Goal: Task Accomplishment & Management: Manage account settings

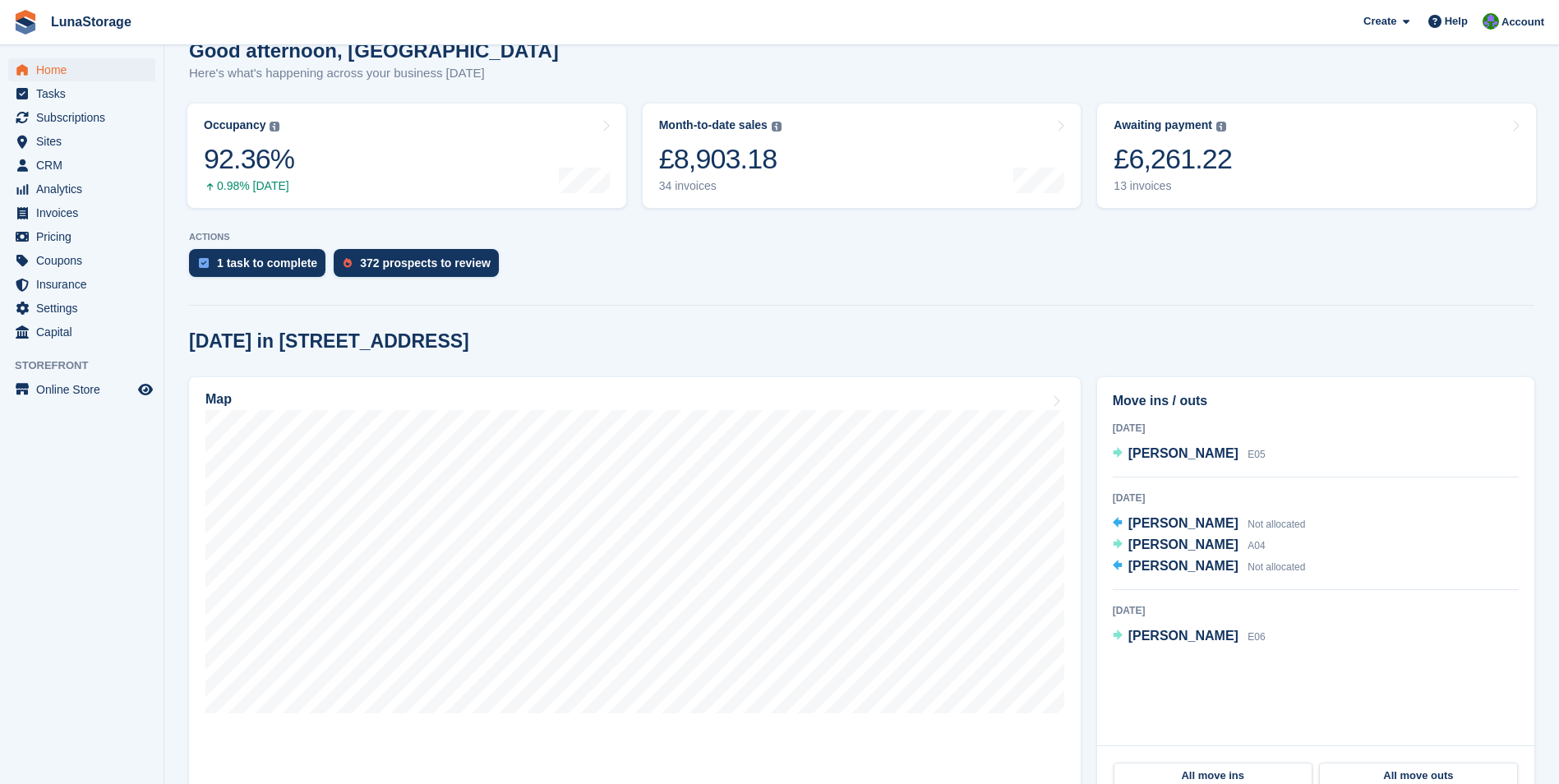
scroll to position [164, 0]
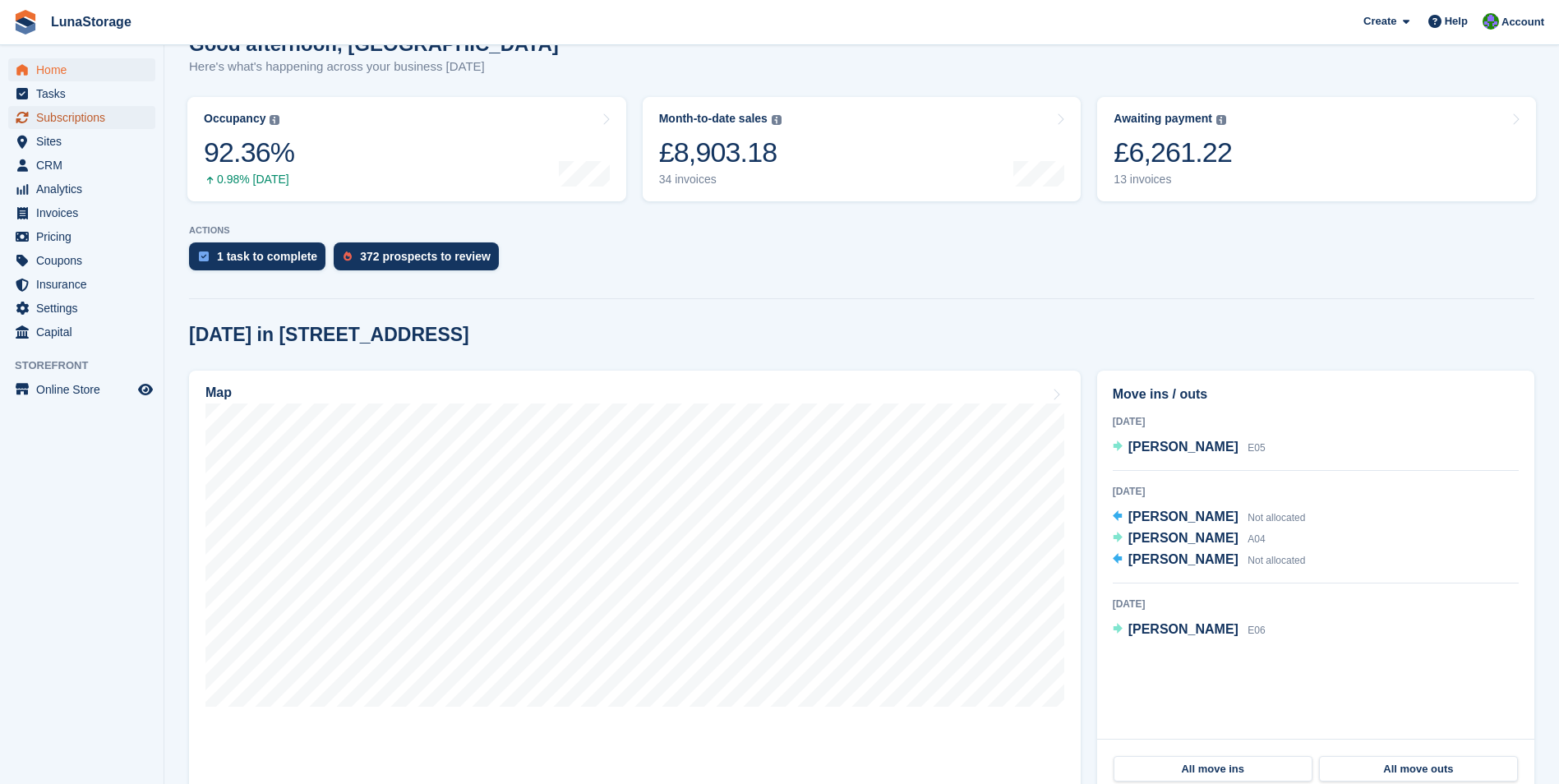
click at [78, 116] on span "Subscriptions" at bounding box center [85, 117] width 99 height 23
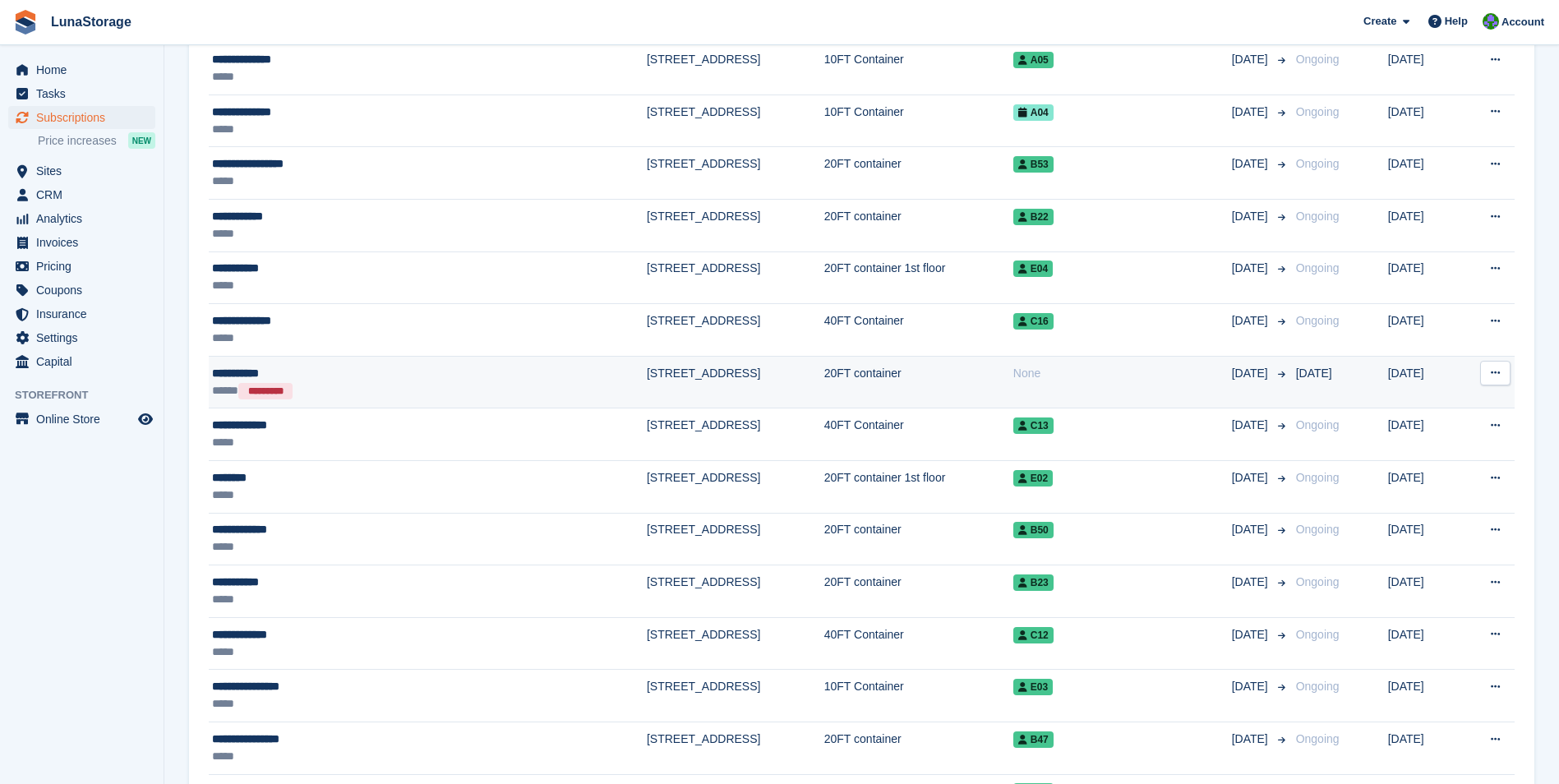
scroll to position [657, 0]
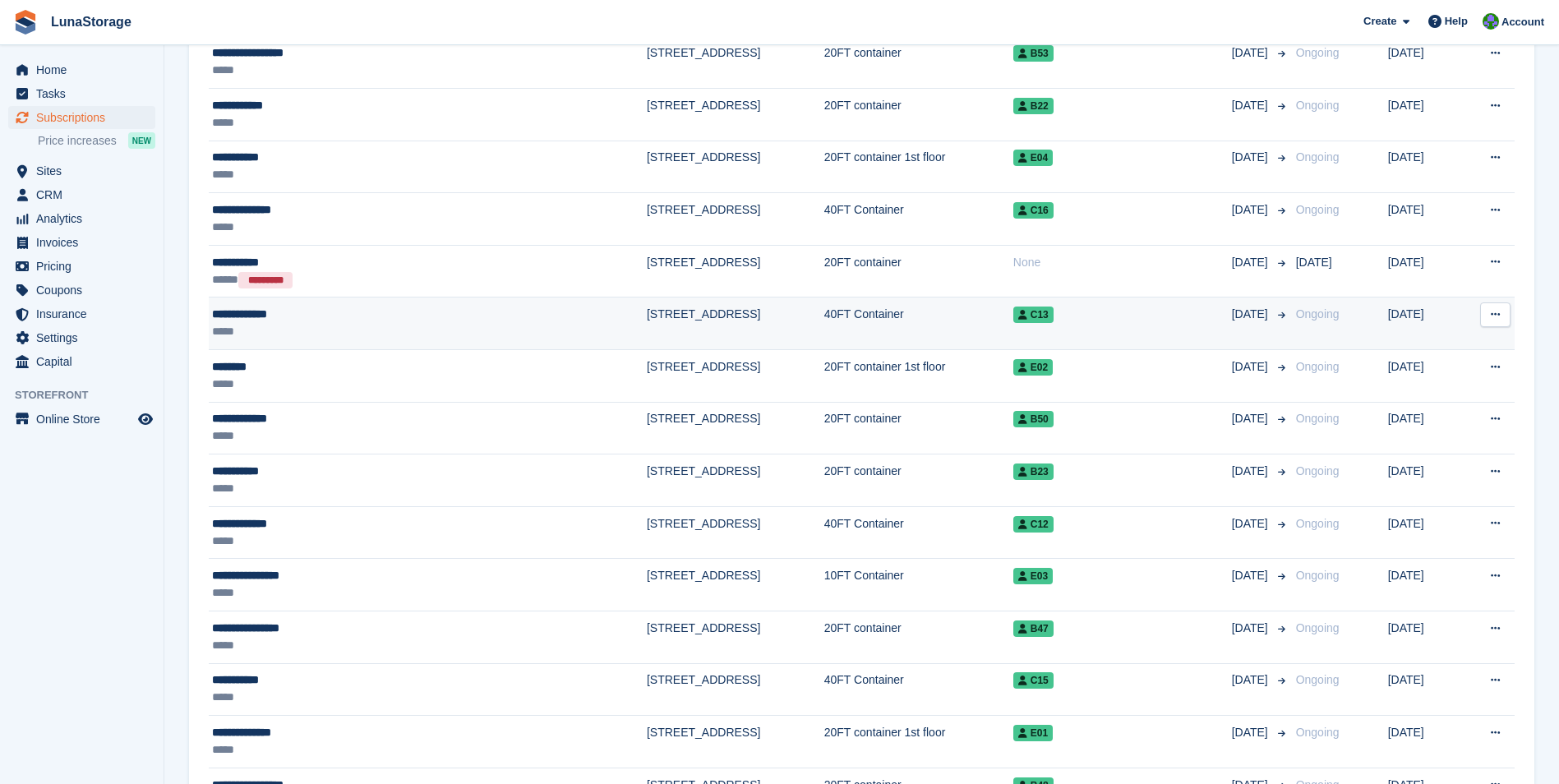
click at [1500, 315] on icon at bounding box center [1496, 314] width 9 height 11
click at [1438, 389] on p "Cancel subscription" at bounding box center [1432, 382] width 143 height 22
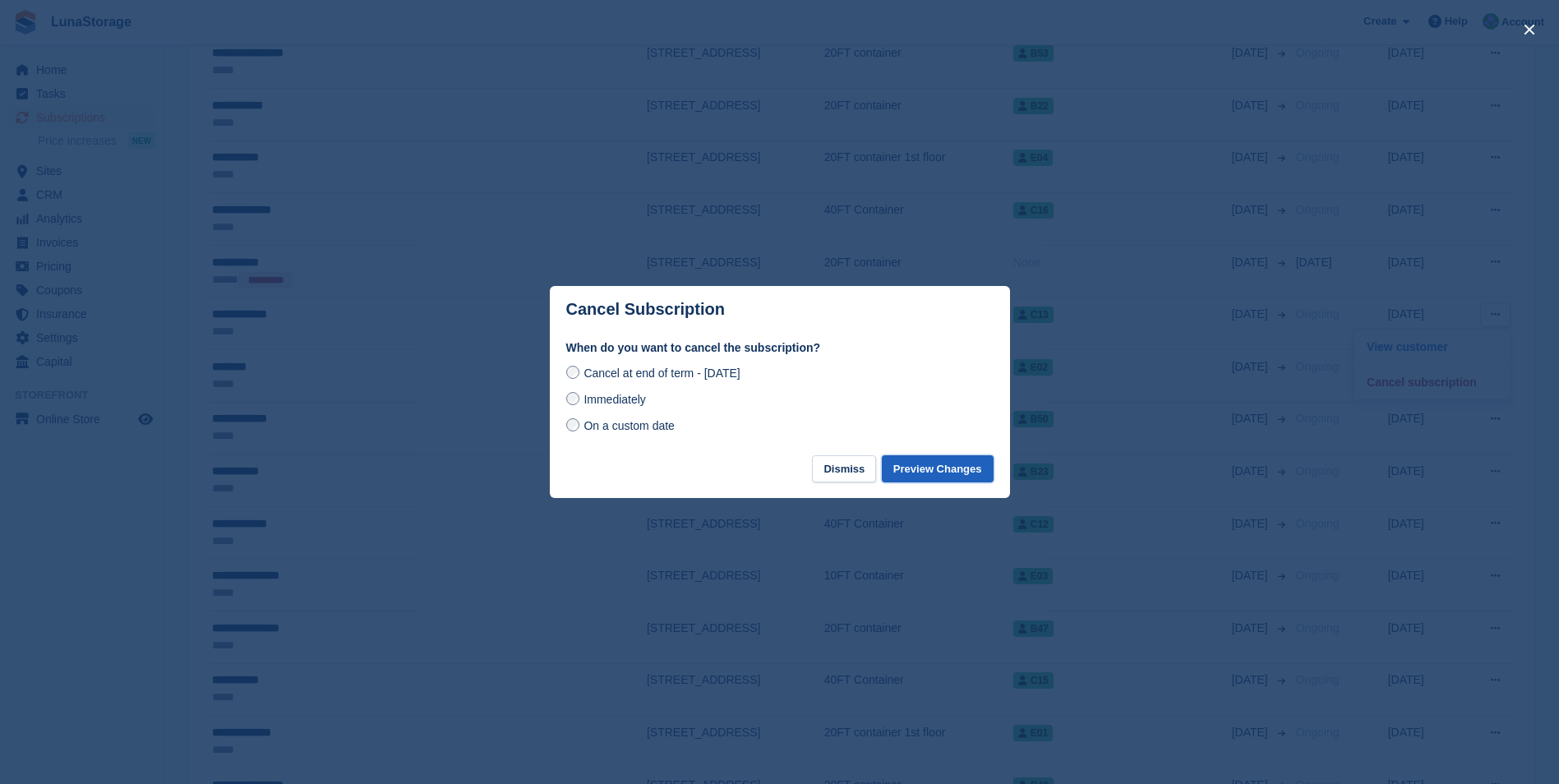
click at [930, 471] on button "Preview Changes" at bounding box center [938, 469] width 111 height 27
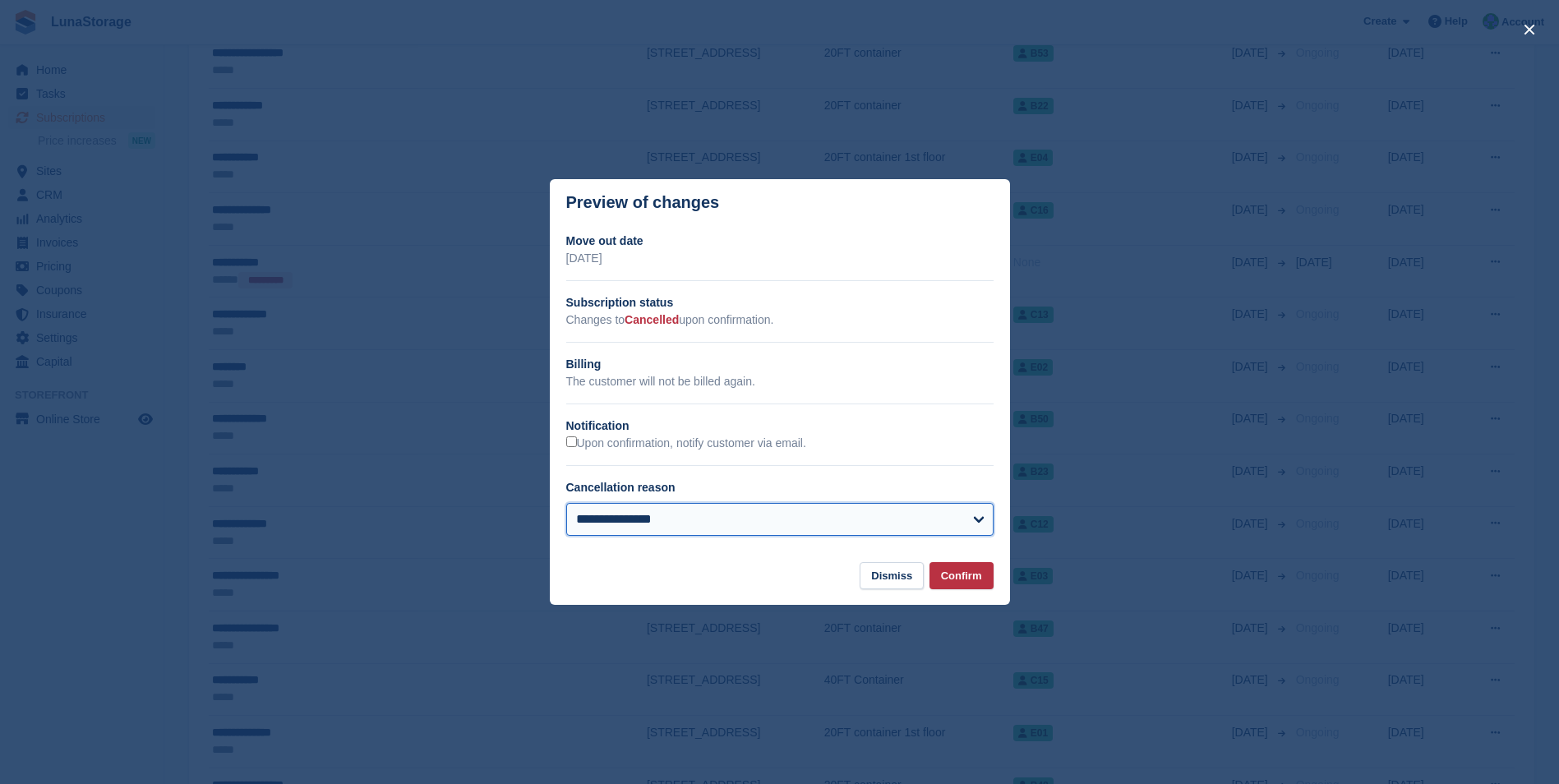
click at [882, 518] on select "**********" at bounding box center [780, 519] width 428 height 33
select select "*******"
click at [566, 504] on select "**********" at bounding box center [780, 519] width 428 height 33
click at [968, 584] on button "Confirm" at bounding box center [961, 576] width 64 height 27
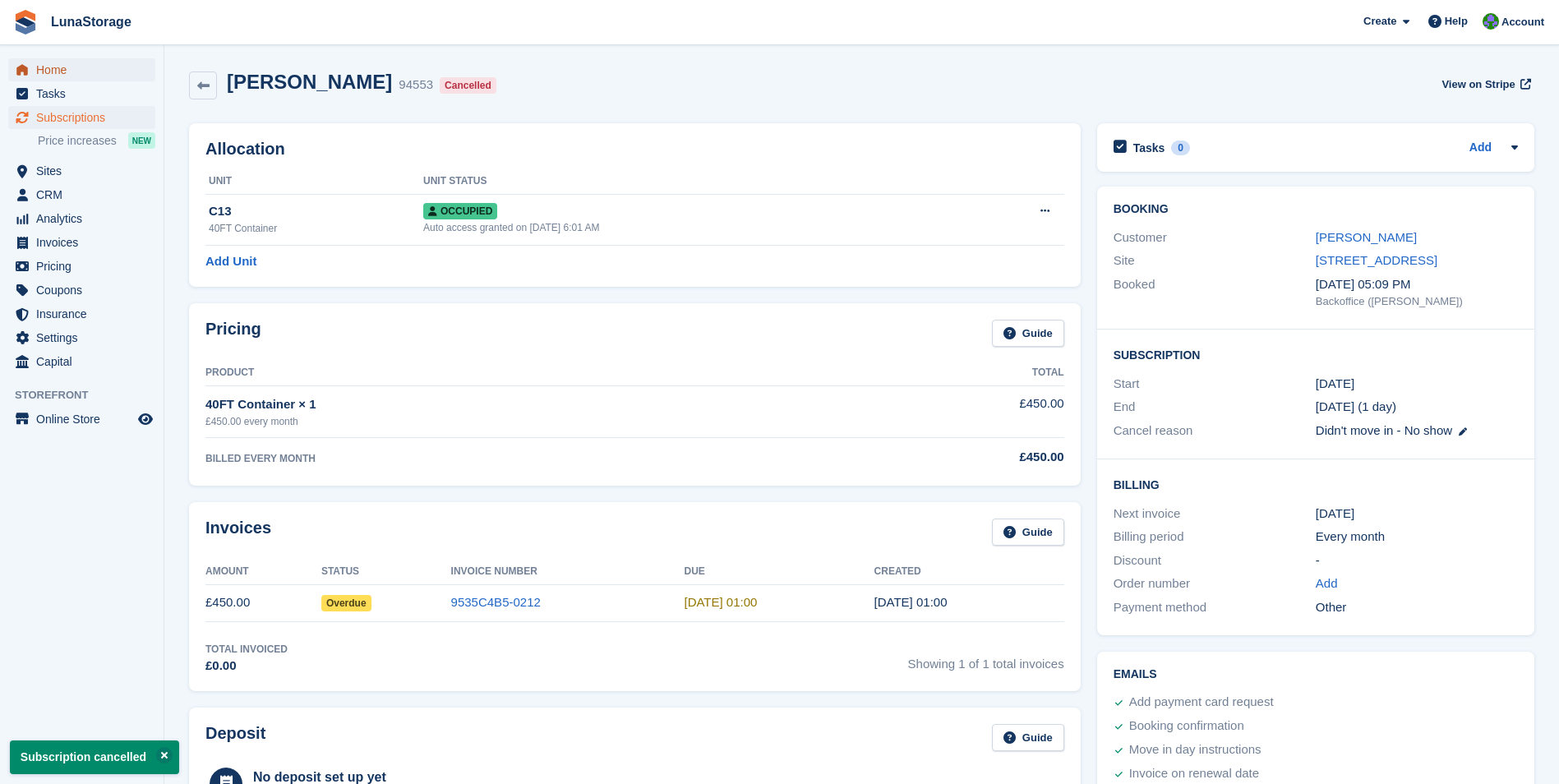
click at [59, 76] on span "Home" at bounding box center [85, 69] width 99 height 23
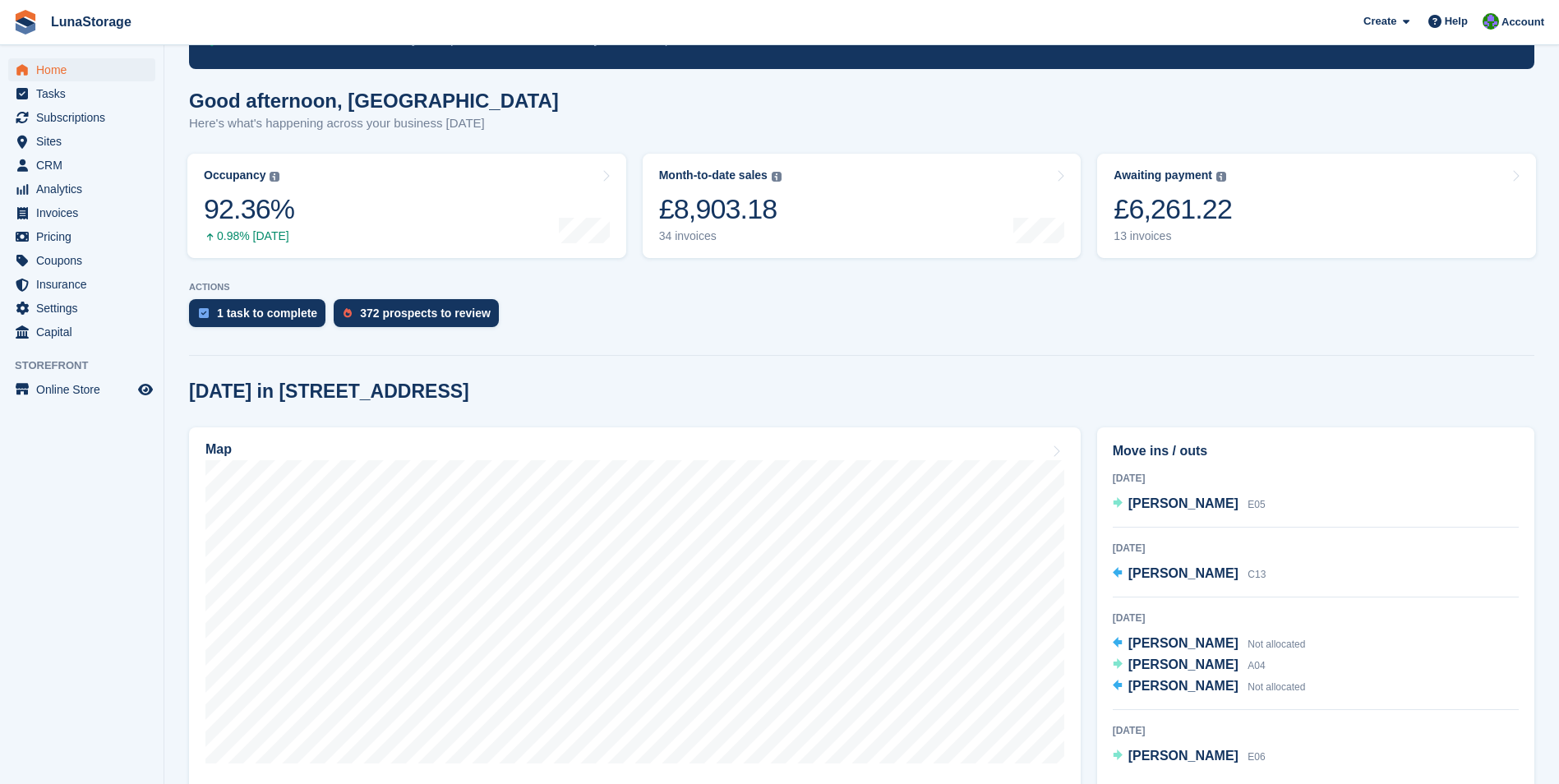
scroll to position [246, 0]
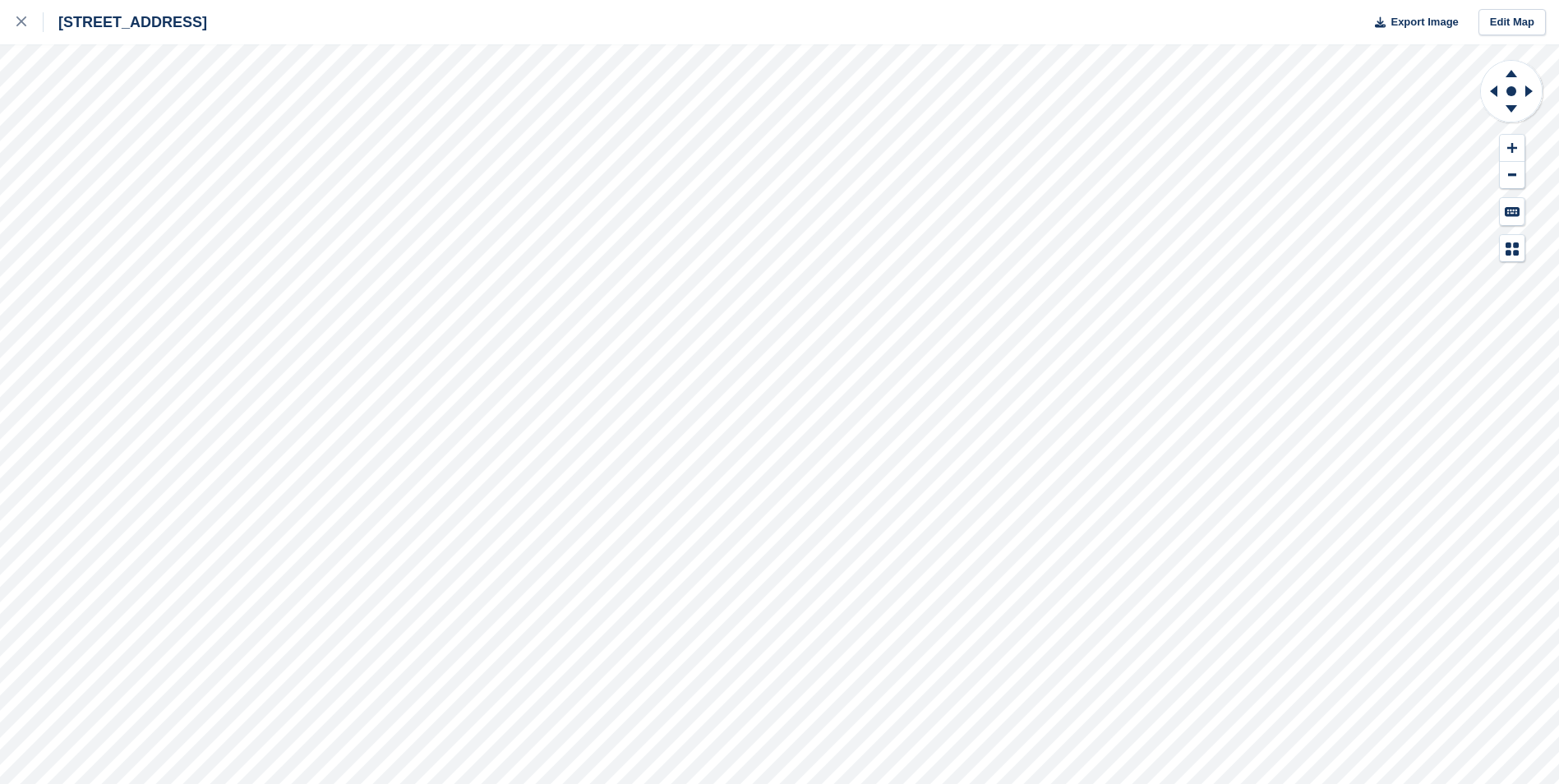
click at [209, 323] on div "[STREET_ADDRESS] Export Image Edit Map" at bounding box center [779, 392] width 1559 height 784
click at [14, 11] on link at bounding box center [22, 22] width 43 height 44
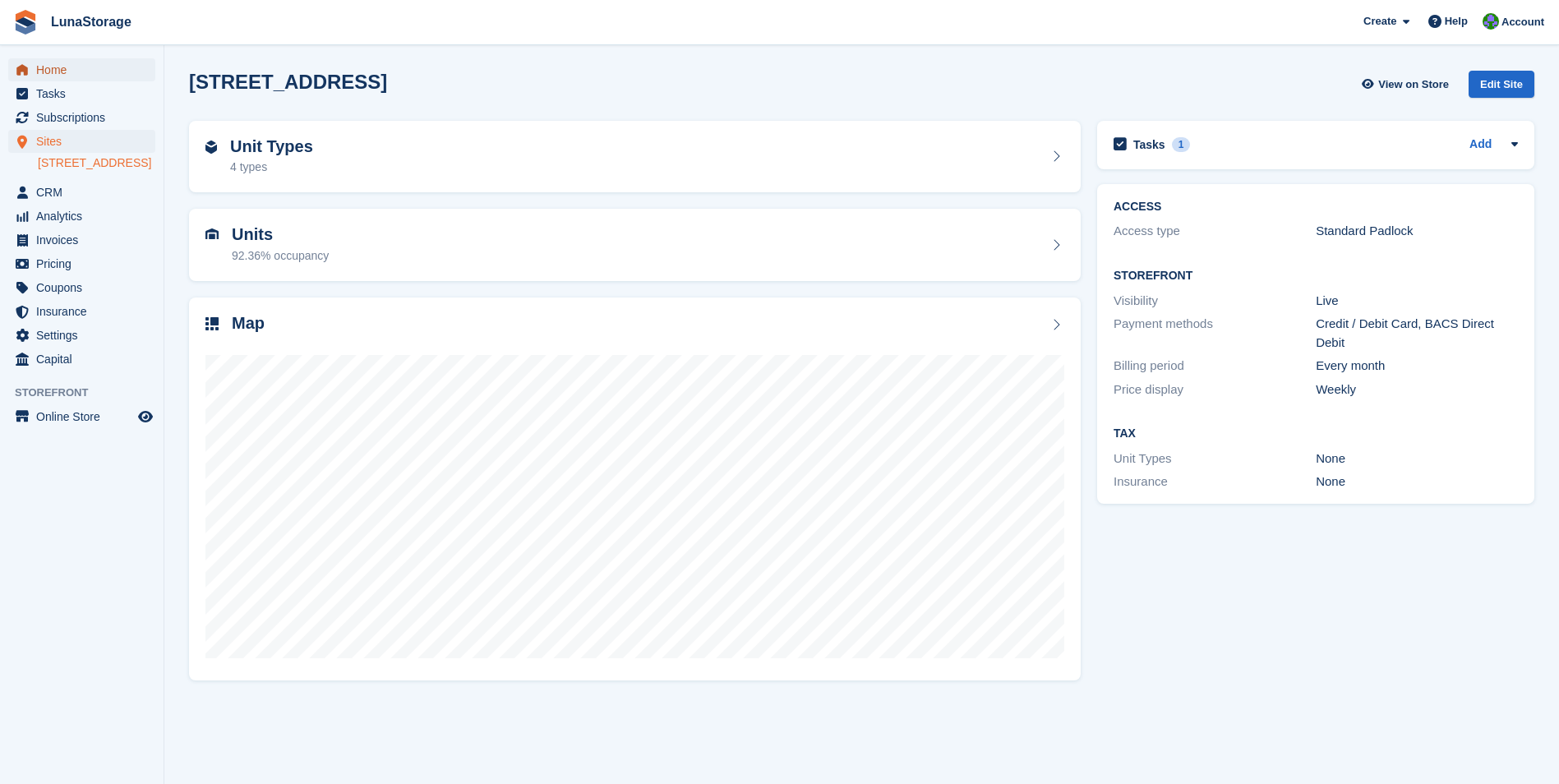
click at [53, 63] on span "Home" at bounding box center [85, 69] width 99 height 23
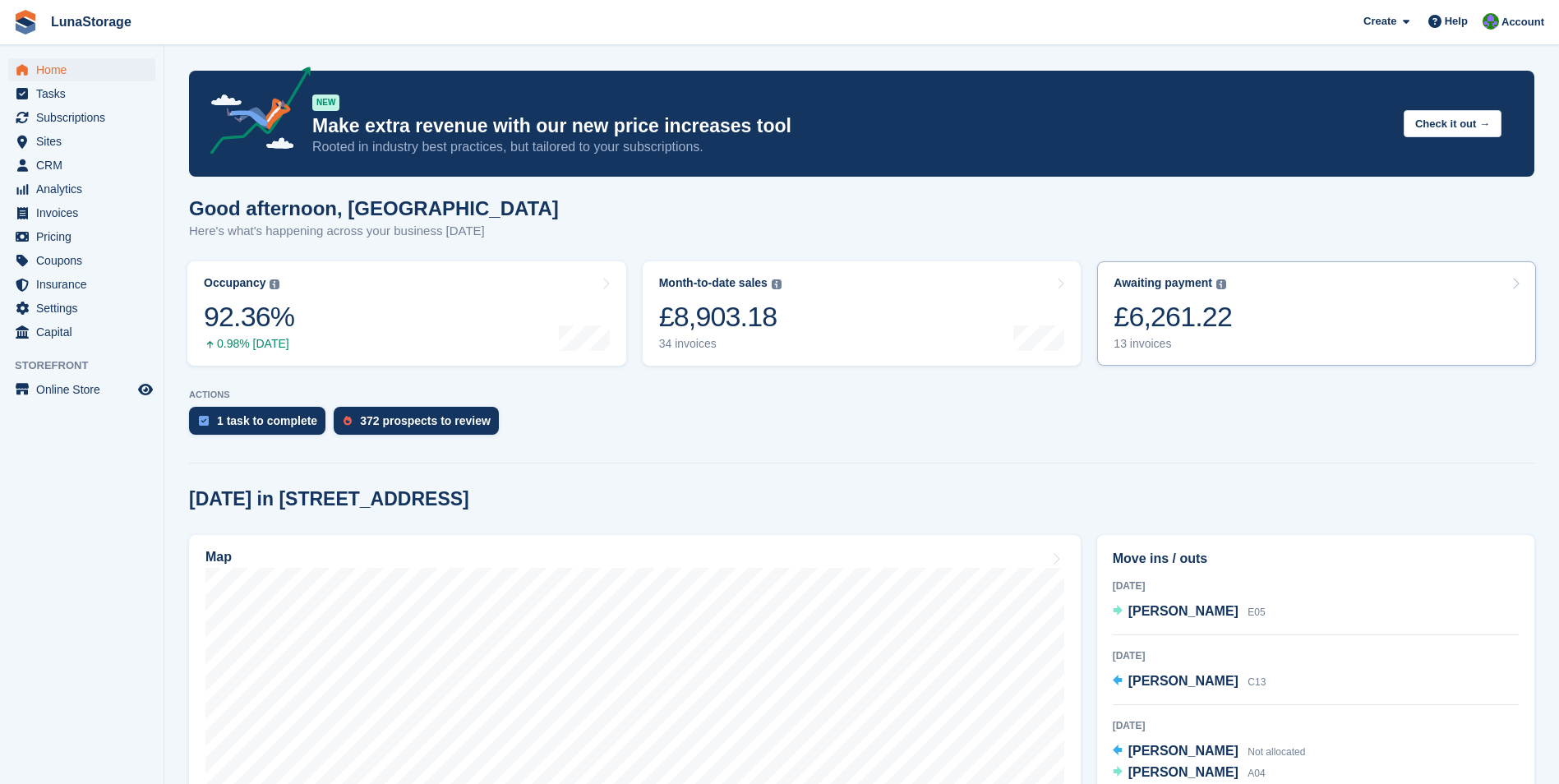
click at [1156, 306] on div "£6,261.22" at bounding box center [1172, 316] width 119 height 33
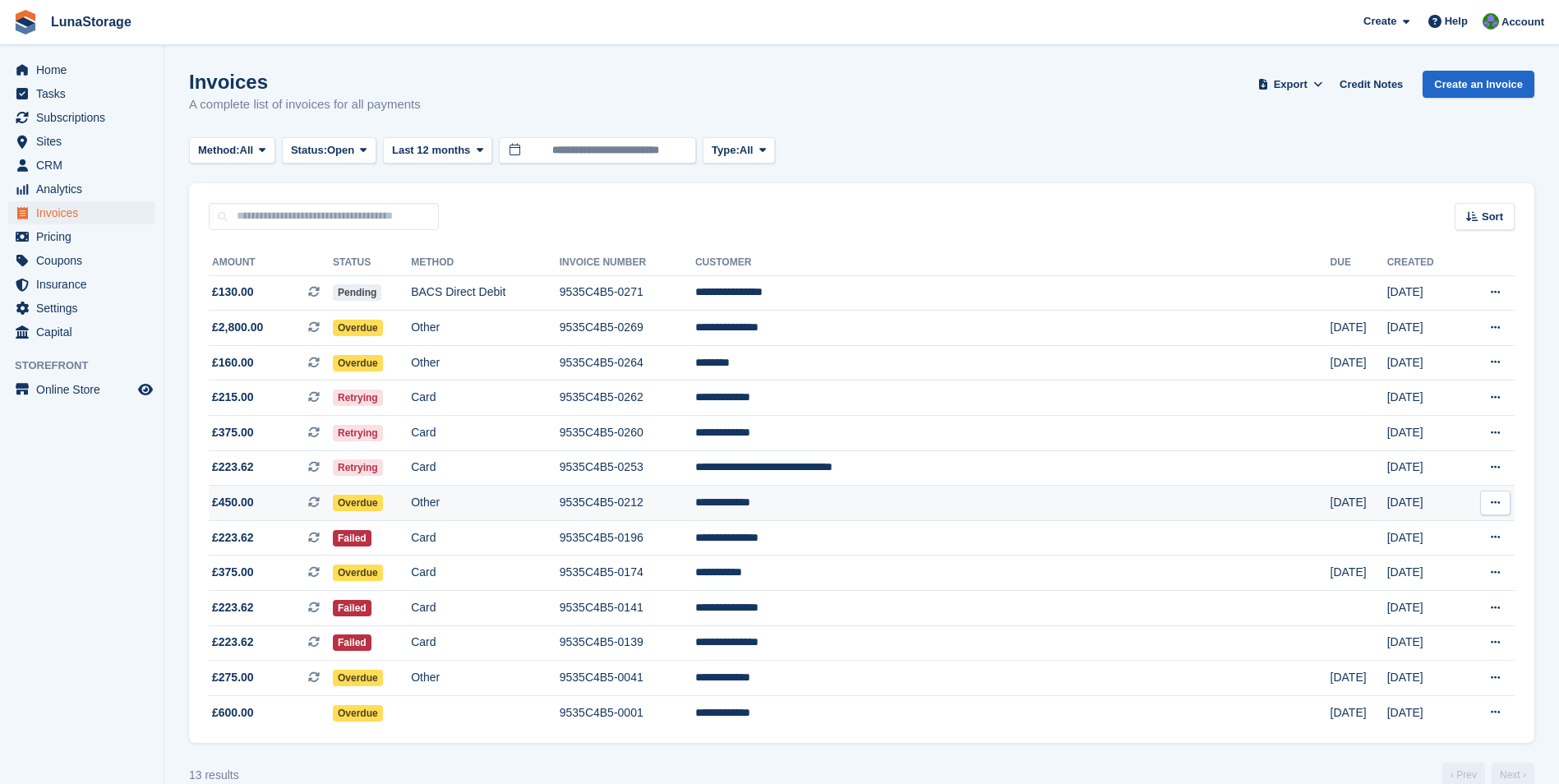
click at [1499, 501] on icon at bounding box center [1496, 502] width 9 height 11
click at [320, 501] on icon at bounding box center [313, 502] width 12 height 12
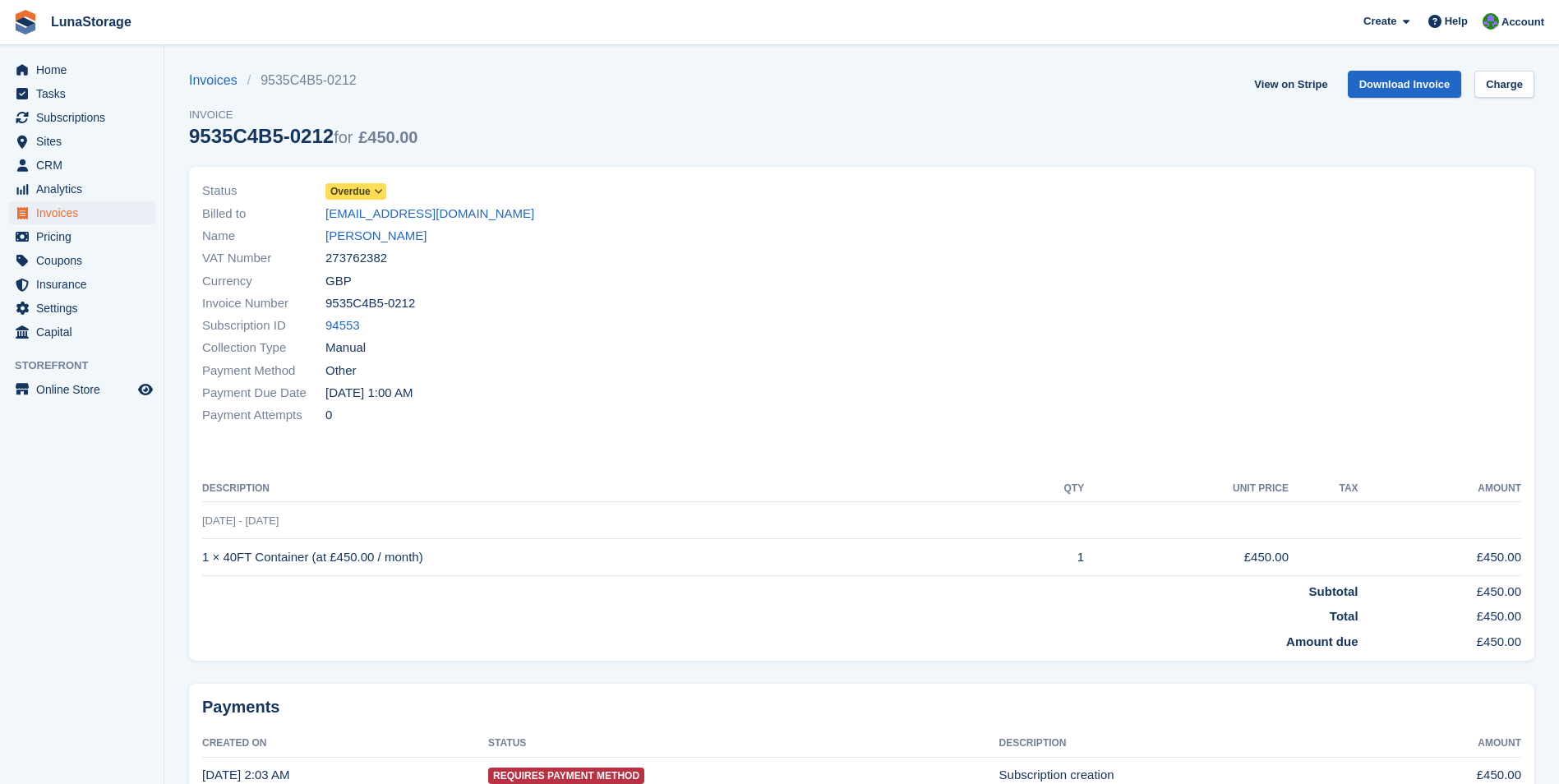
click at [374, 192] on icon at bounding box center [379, 191] width 9 height 10
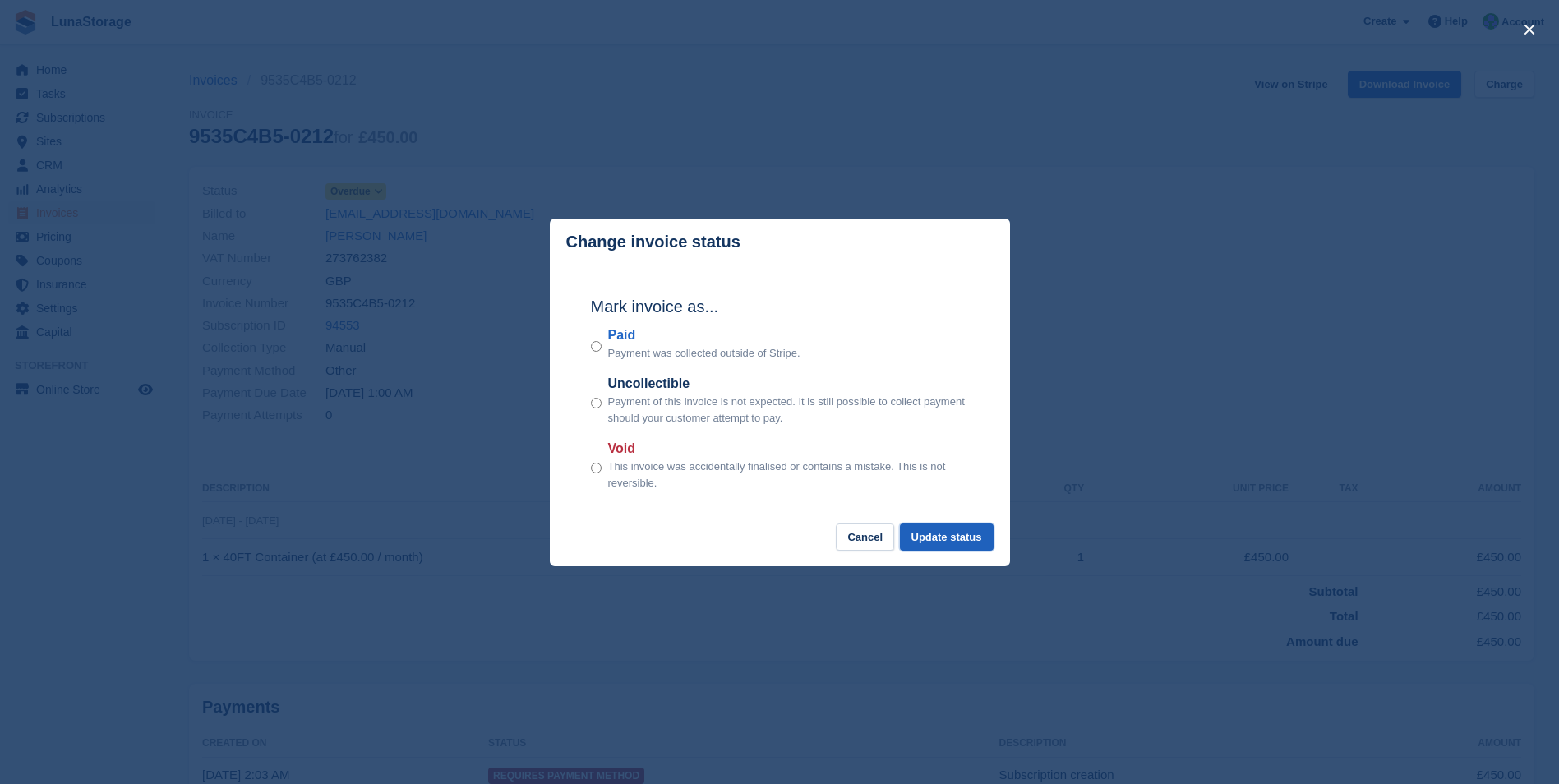
click at [957, 536] on button "Update status" at bounding box center [947, 537] width 93 height 27
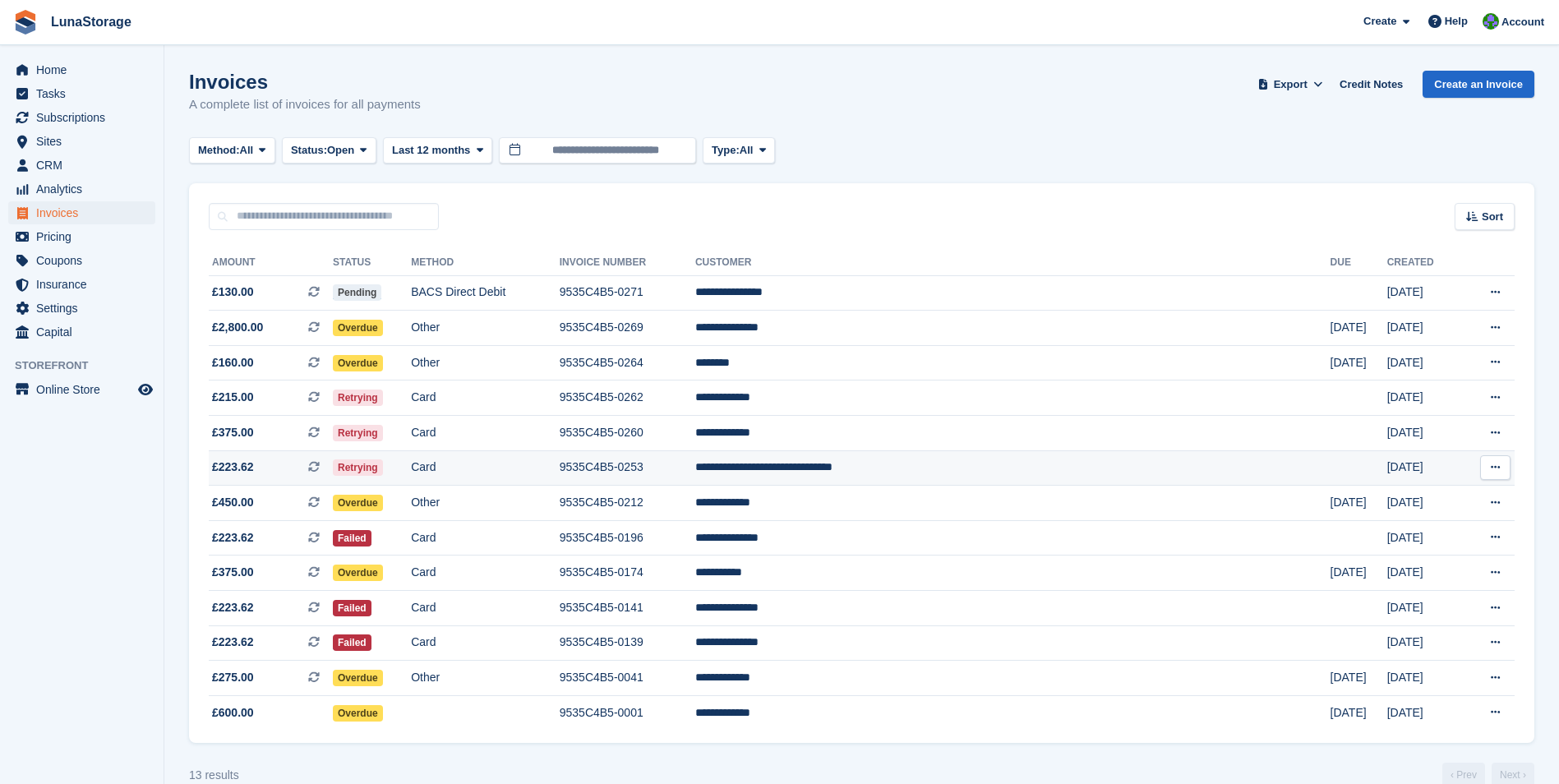
click at [245, 472] on span "£223.62" at bounding box center [233, 466] width 42 height 17
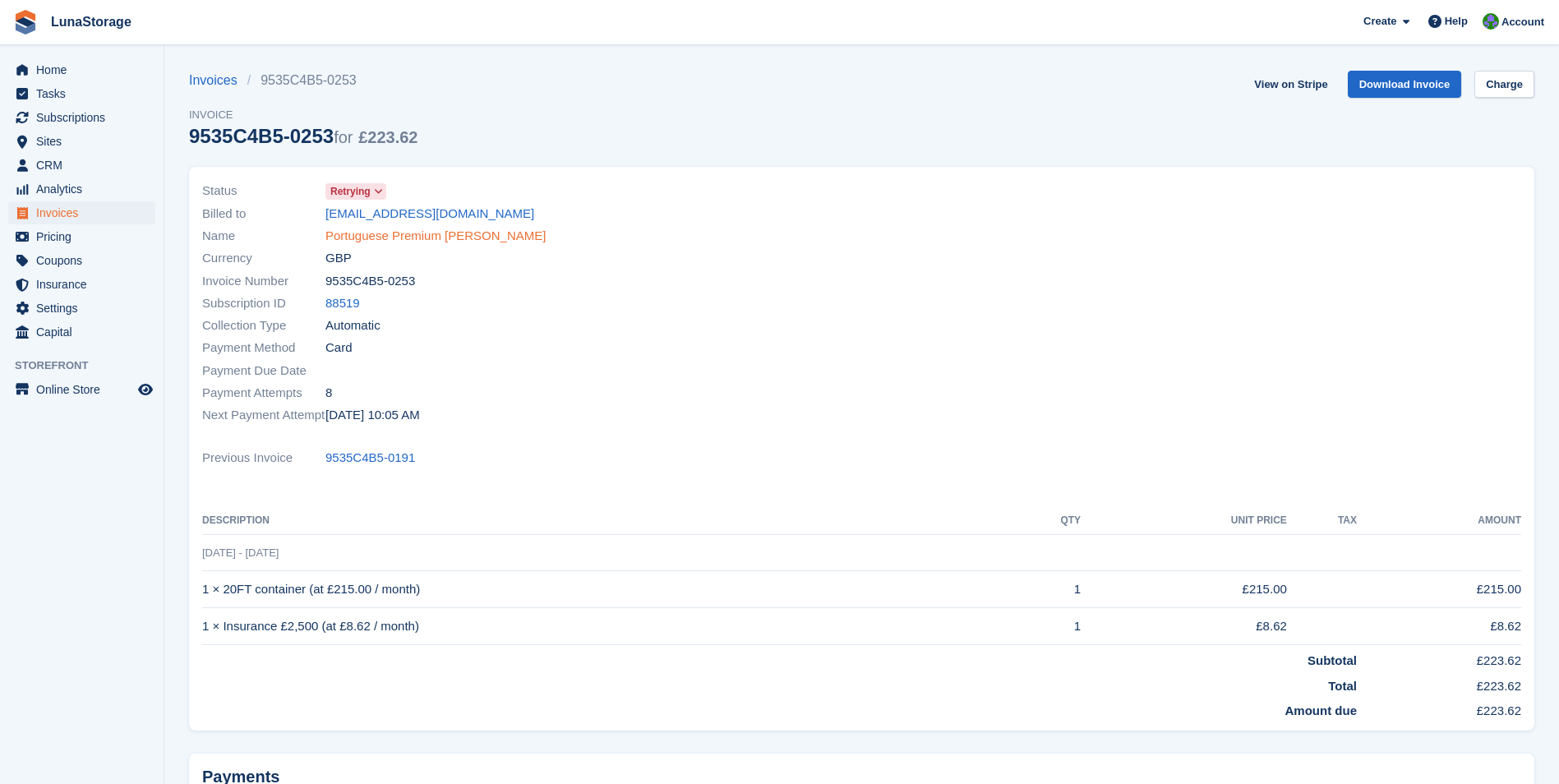
click at [425, 235] on link "Portuguese Premium Francisco Rego" at bounding box center [435, 235] width 220 height 19
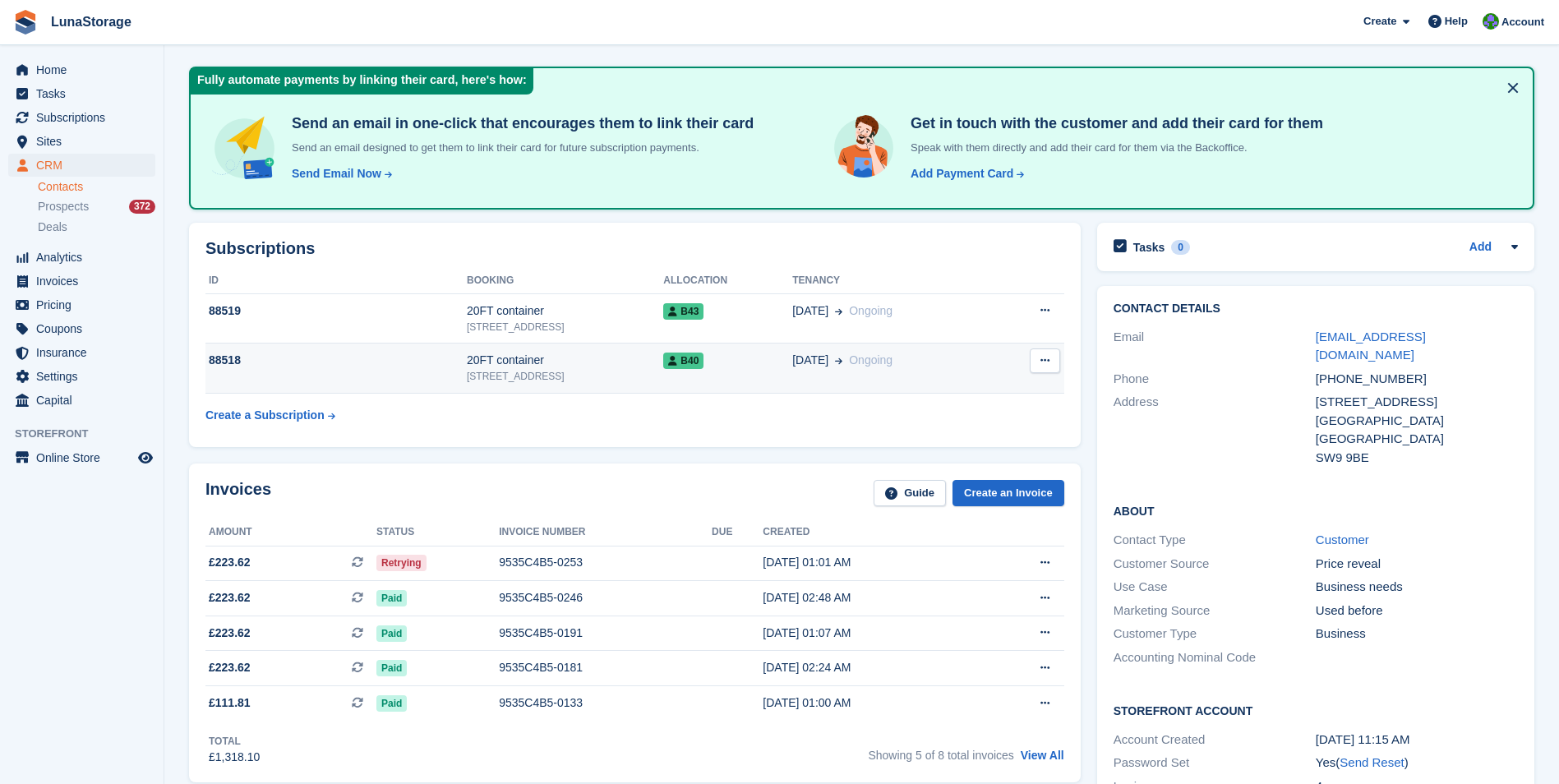
scroll to position [164, 0]
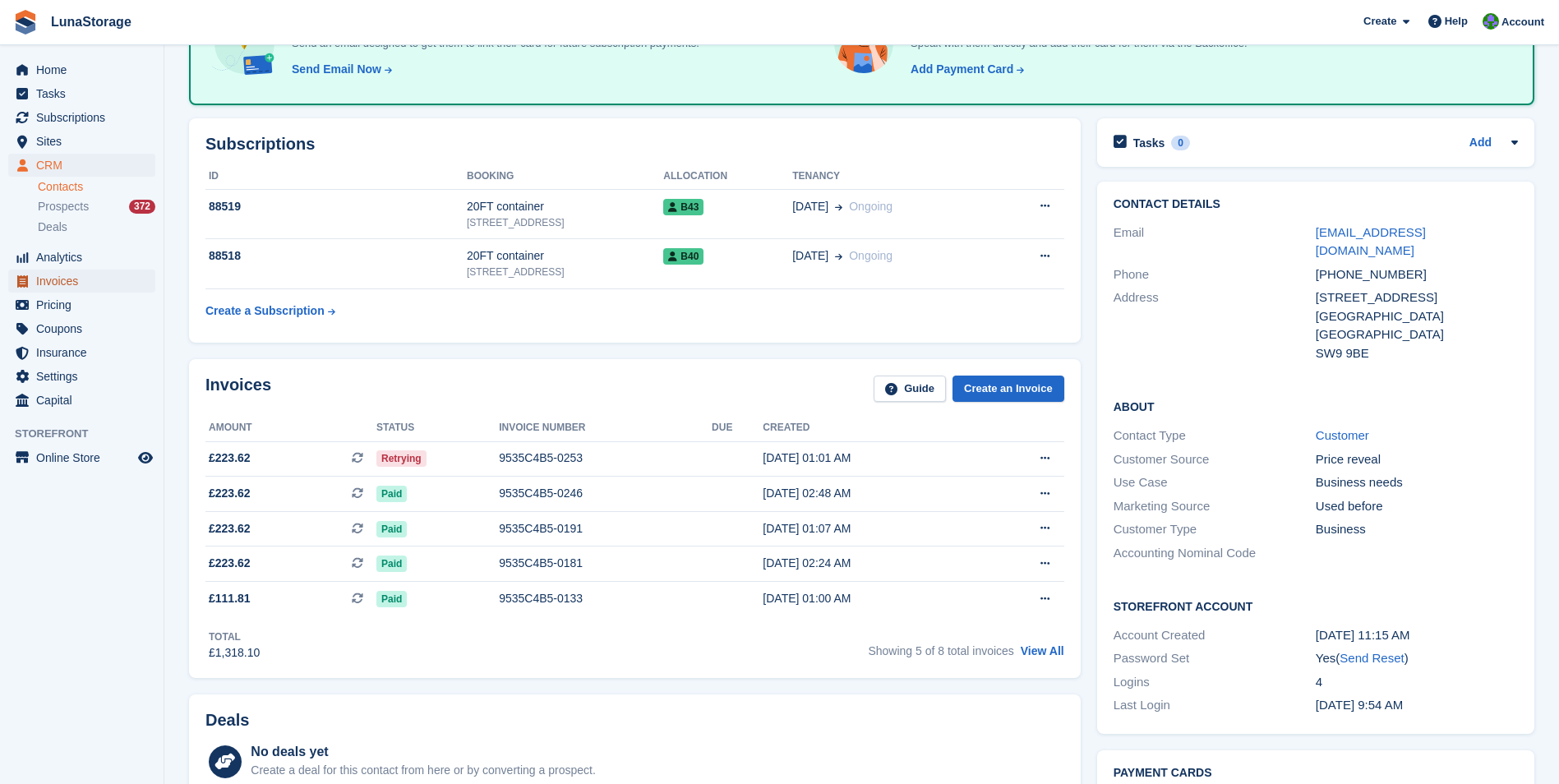
click at [78, 280] on span "Invoices" at bounding box center [85, 281] width 99 height 23
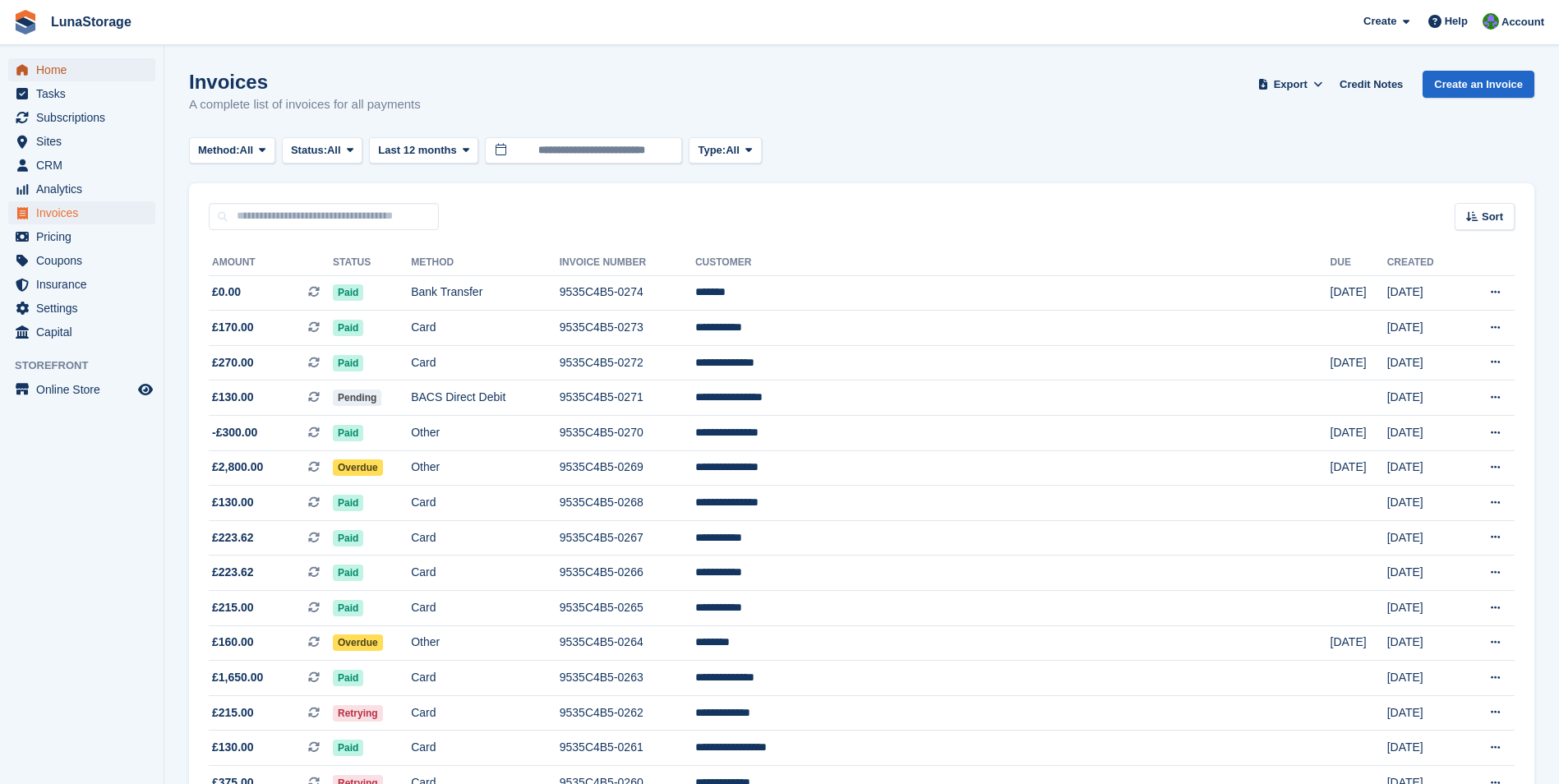
click at [49, 61] on span "Home" at bounding box center [85, 69] width 99 height 23
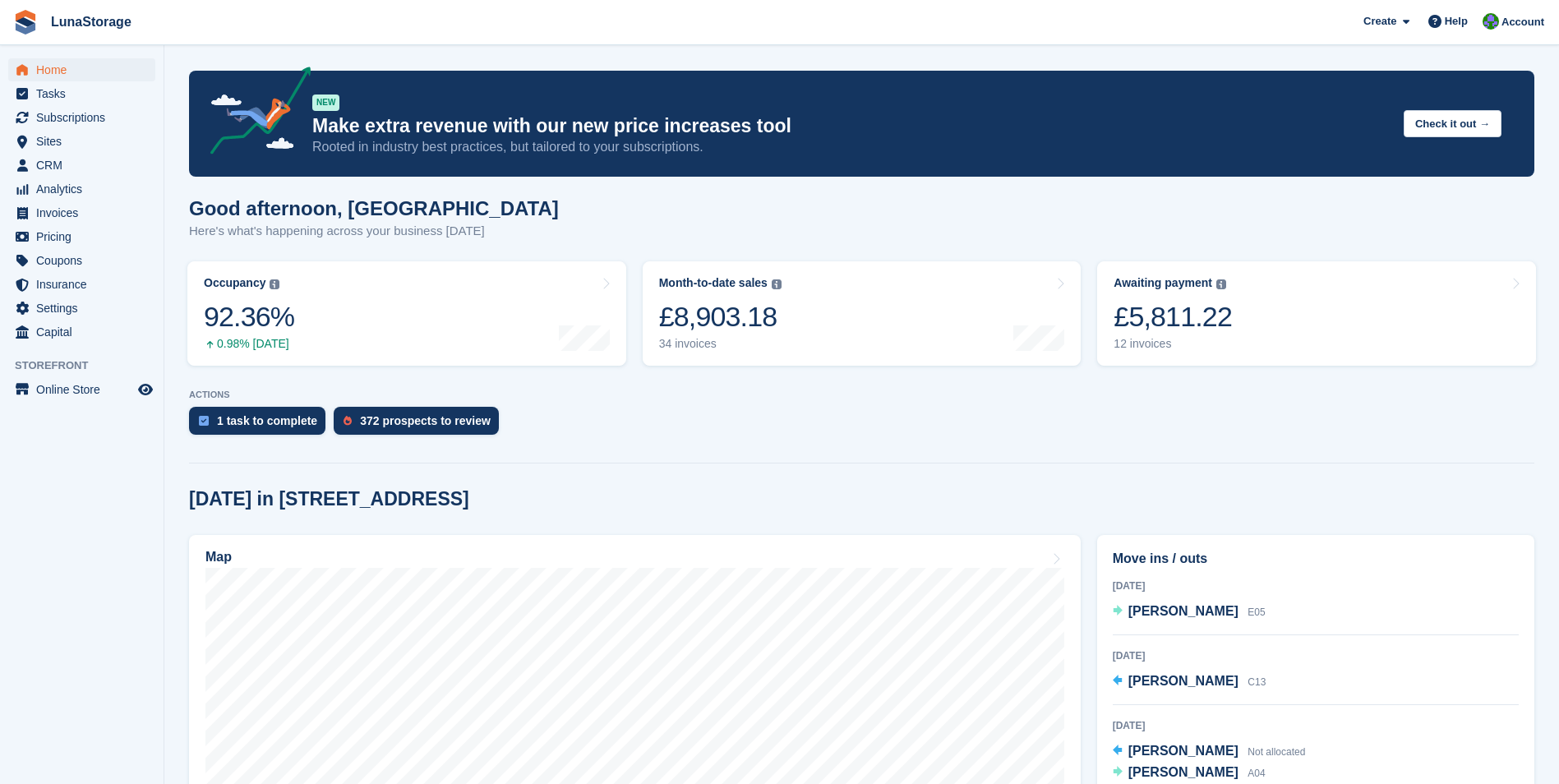
click at [1226, 307] on link "Awaiting payment The total outstanding balance on all open invoices. The total …" at bounding box center [1316, 313] width 439 height 104
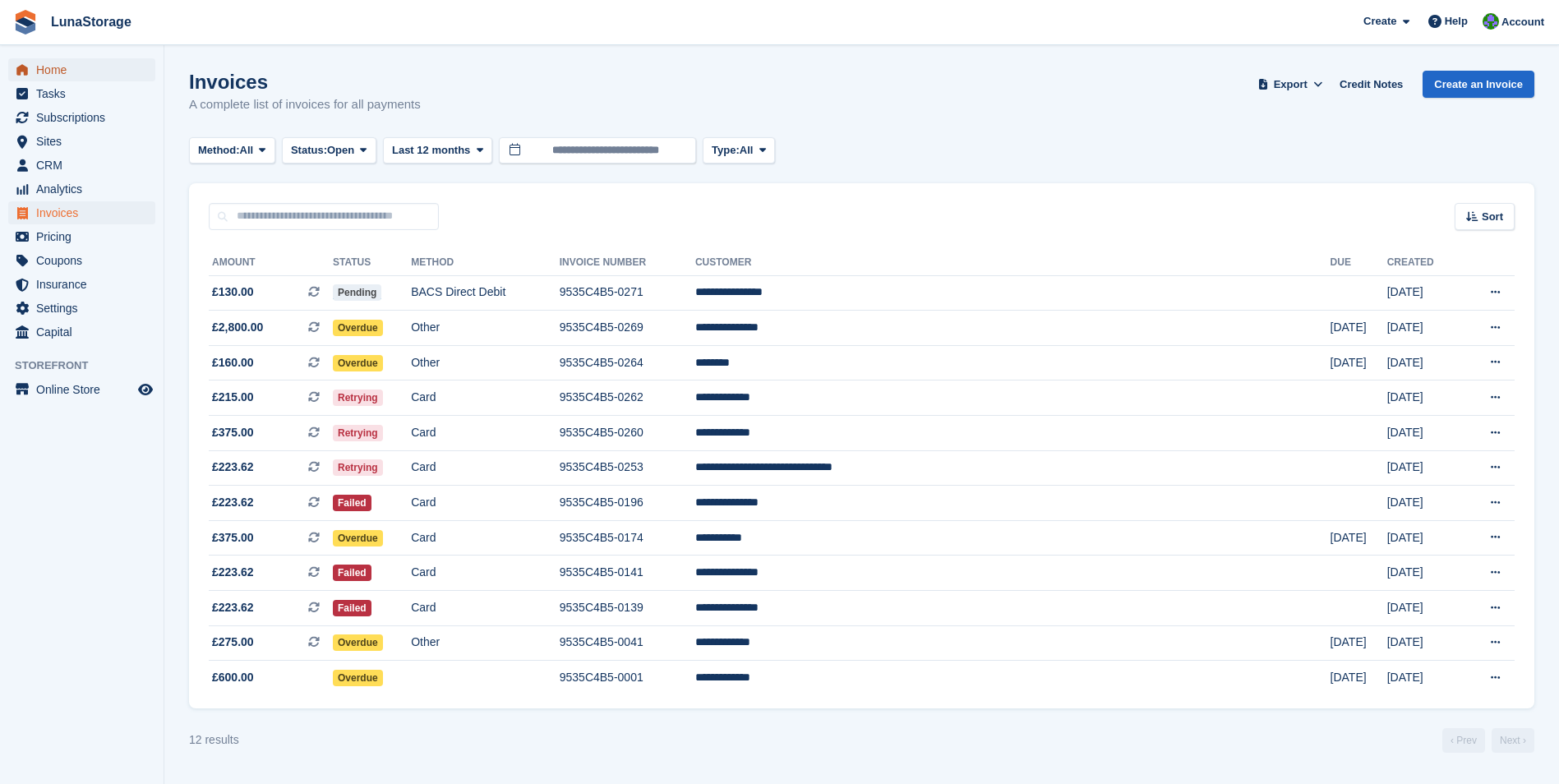
click at [52, 68] on span "Home" at bounding box center [85, 69] width 99 height 23
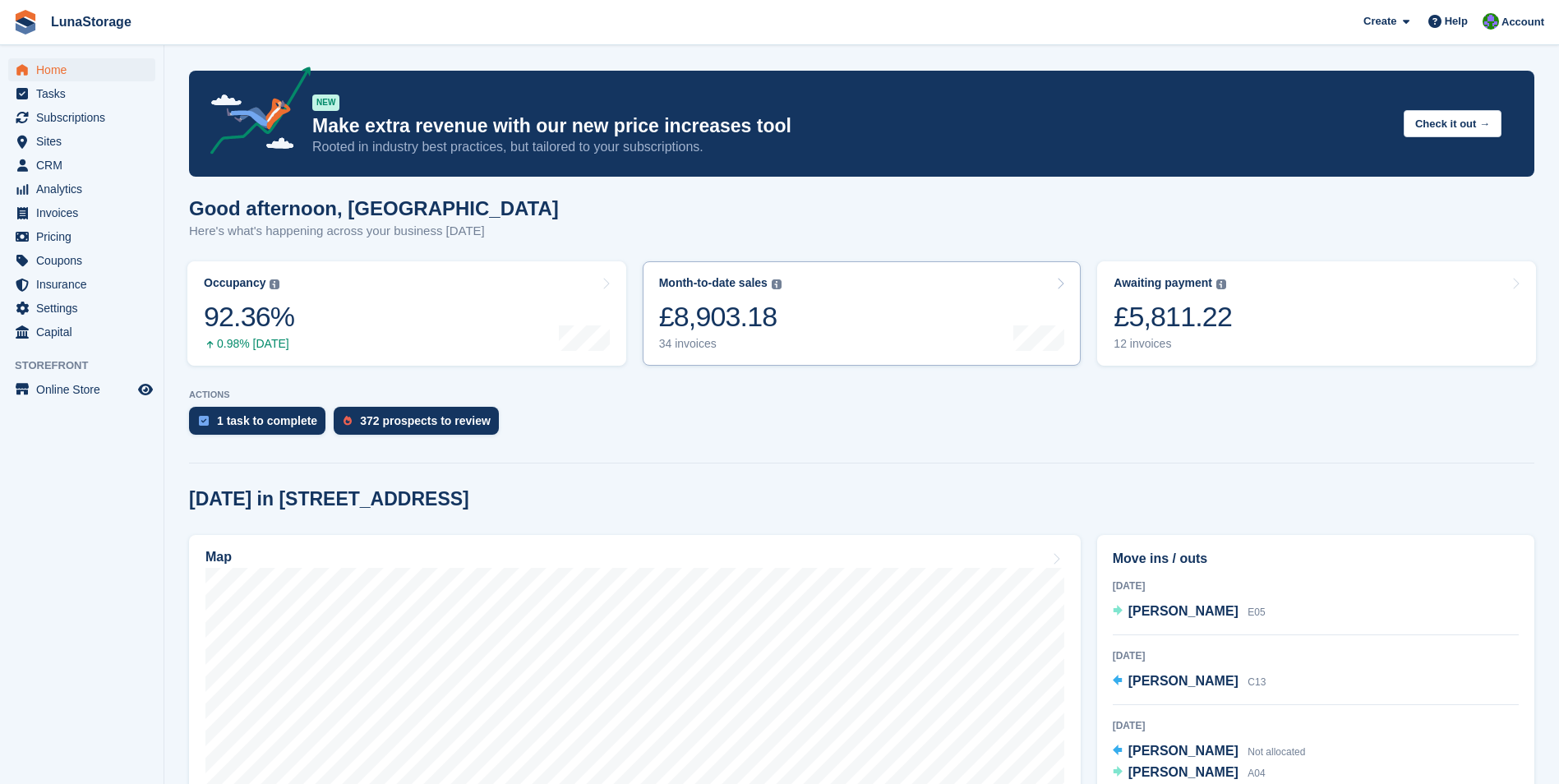
click at [827, 329] on link "Month-to-date sales The sum of all finalised invoices generated this month to d…" at bounding box center [862, 313] width 439 height 104
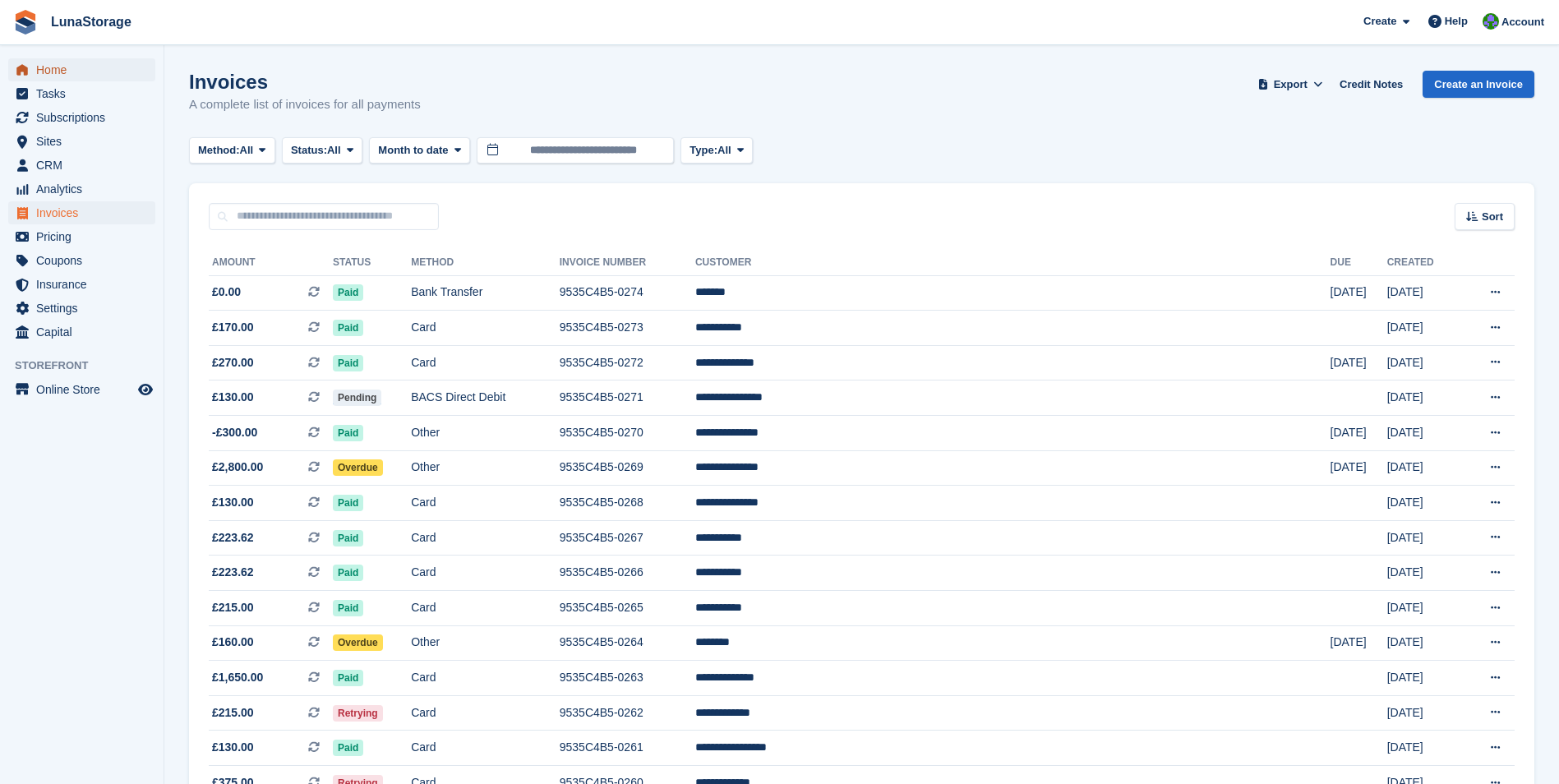
click at [71, 73] on span "Home" at bounding box center [85, 69] width 99 height 23
